Goal: Book appointment/travel/reservation

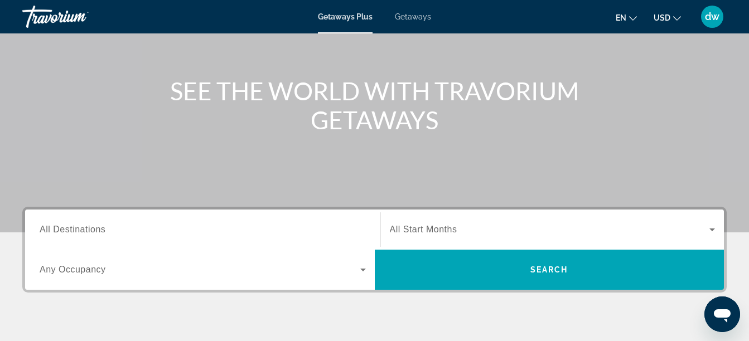
scroll to position [104, 0]
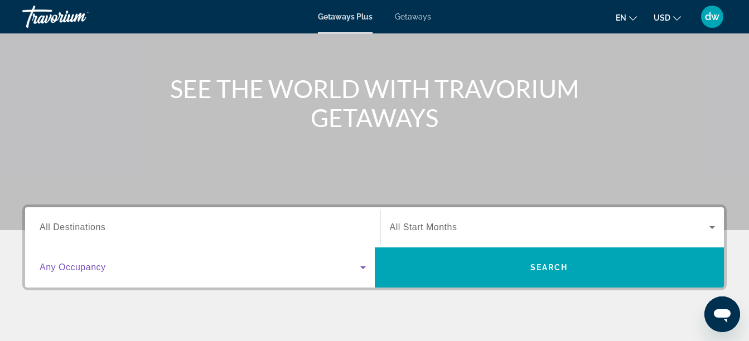
click at [361, 269] on icon "Search widget" at bounding box center [362, 267] width 13 height 13
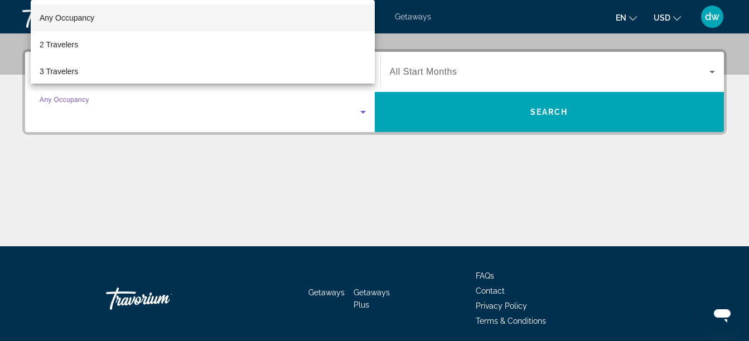
scroll to position [273, 0]
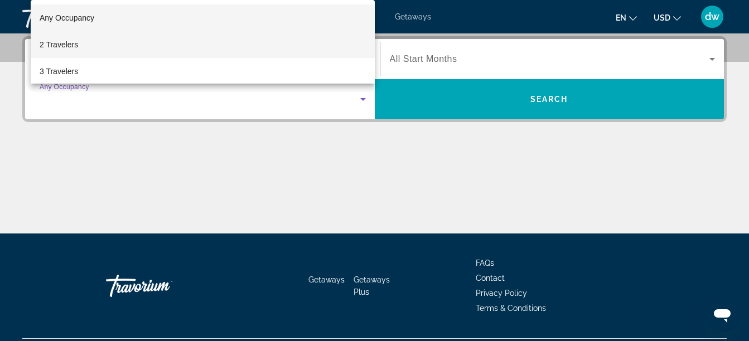
click at [70, 48] on span "2 Travelers" at bounding box center [59, 44] width 38 height 13
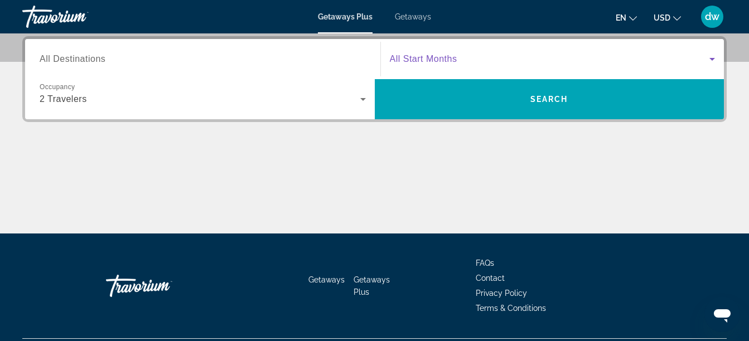
click at [713, 56] on icon "Search widget" at bounding box center [711, 58] width 13 height 13
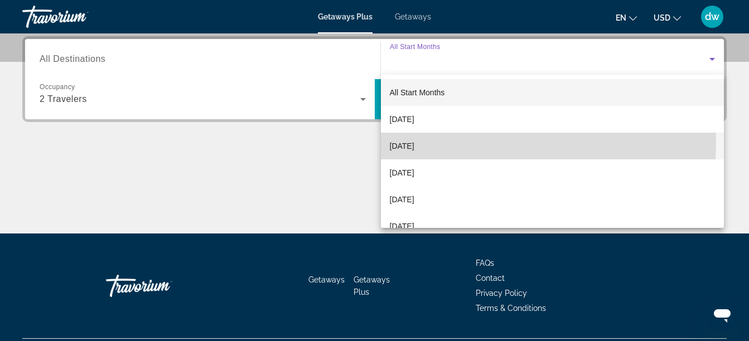
click at [414, 142] on span "[DATE]" at bounding box center [402, 145] width 25 height 13
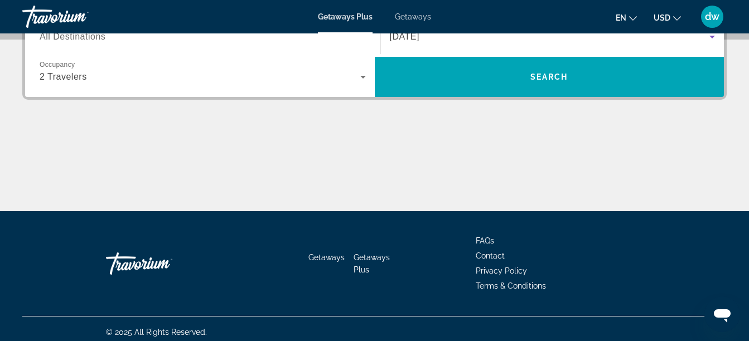
scroll to position [302, 0]
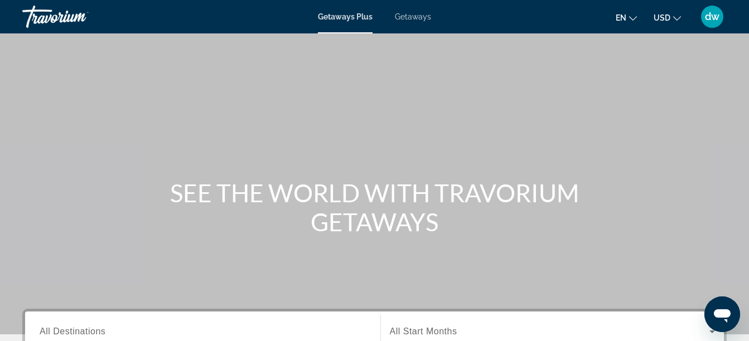
click at [416, 25] on div "Getaways Plus Getaways en English Español Français Italiano Português русский U…" at bounding box center [374, 16] width 749 height 29
click at [416, 17] on span "Getaways" at bounding box center [413, 16] width 36 height 9
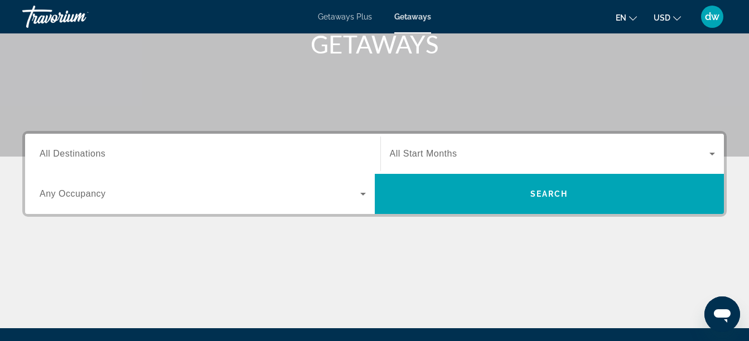
scroll to position [178, 0]
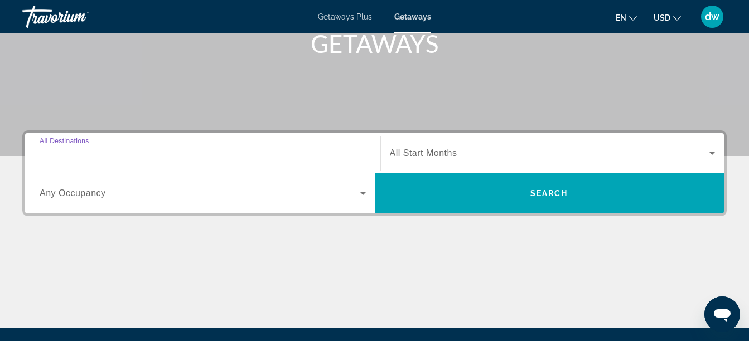
click at [197, 149] on input "Destination All Destinations" at bounding box center [203, 153] width 326 height 13
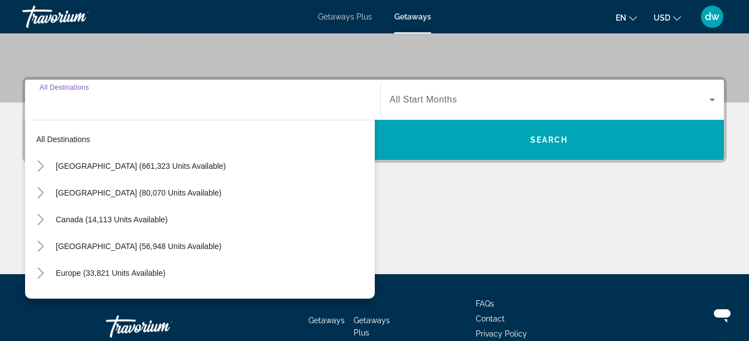
scroll to position [273, 0]
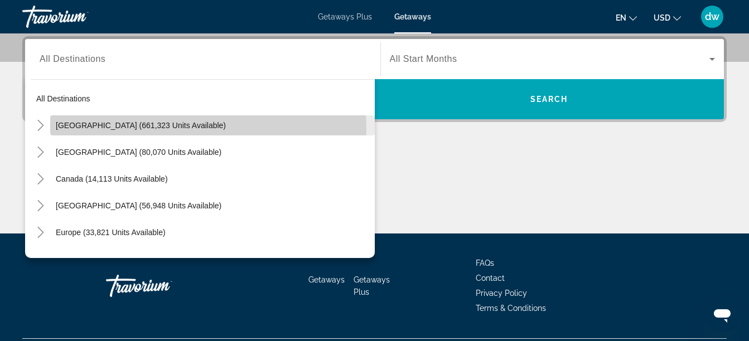
click at [201, 128] on span "Search widget" at bounding box center [212, 125] width 324 height 27
type input "**********"
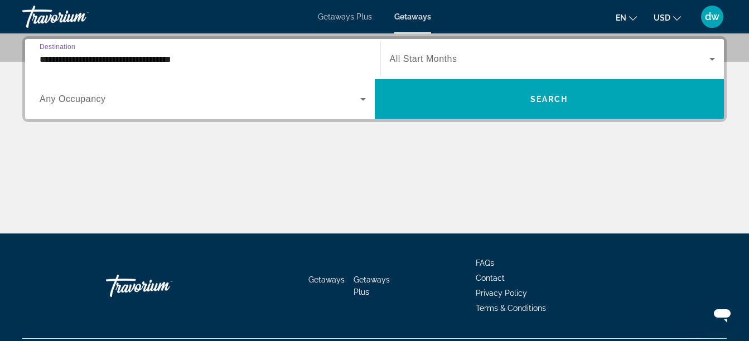
click at [363, 98] on icon "Search widget" at bounding box center [362, 99] width 13 height 13
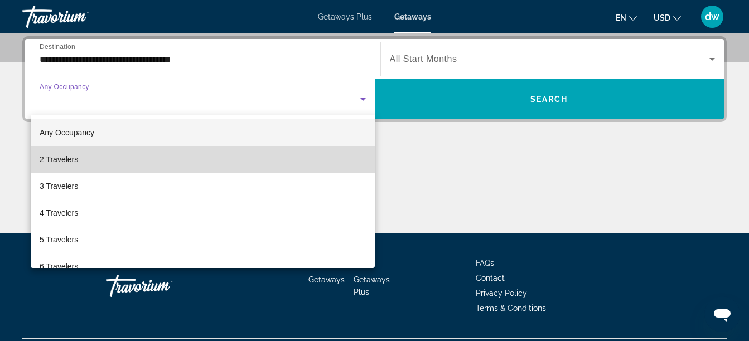
click at [293, 154] on mat-option "2 Travelers" at bounding box center [203, 159] width 344 height 27
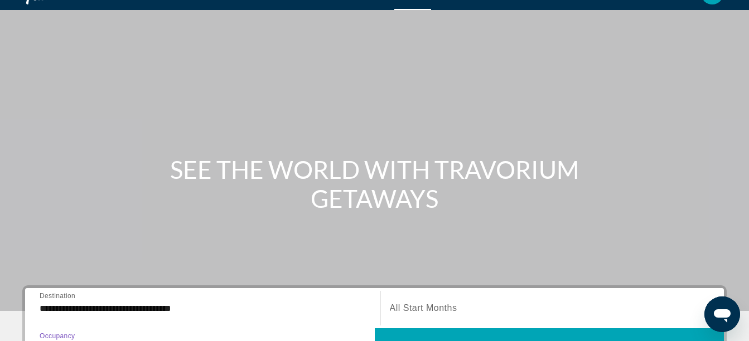
scroll to position [0, 0]
